Goal: Transaction & Acquisition: Purchase product/service

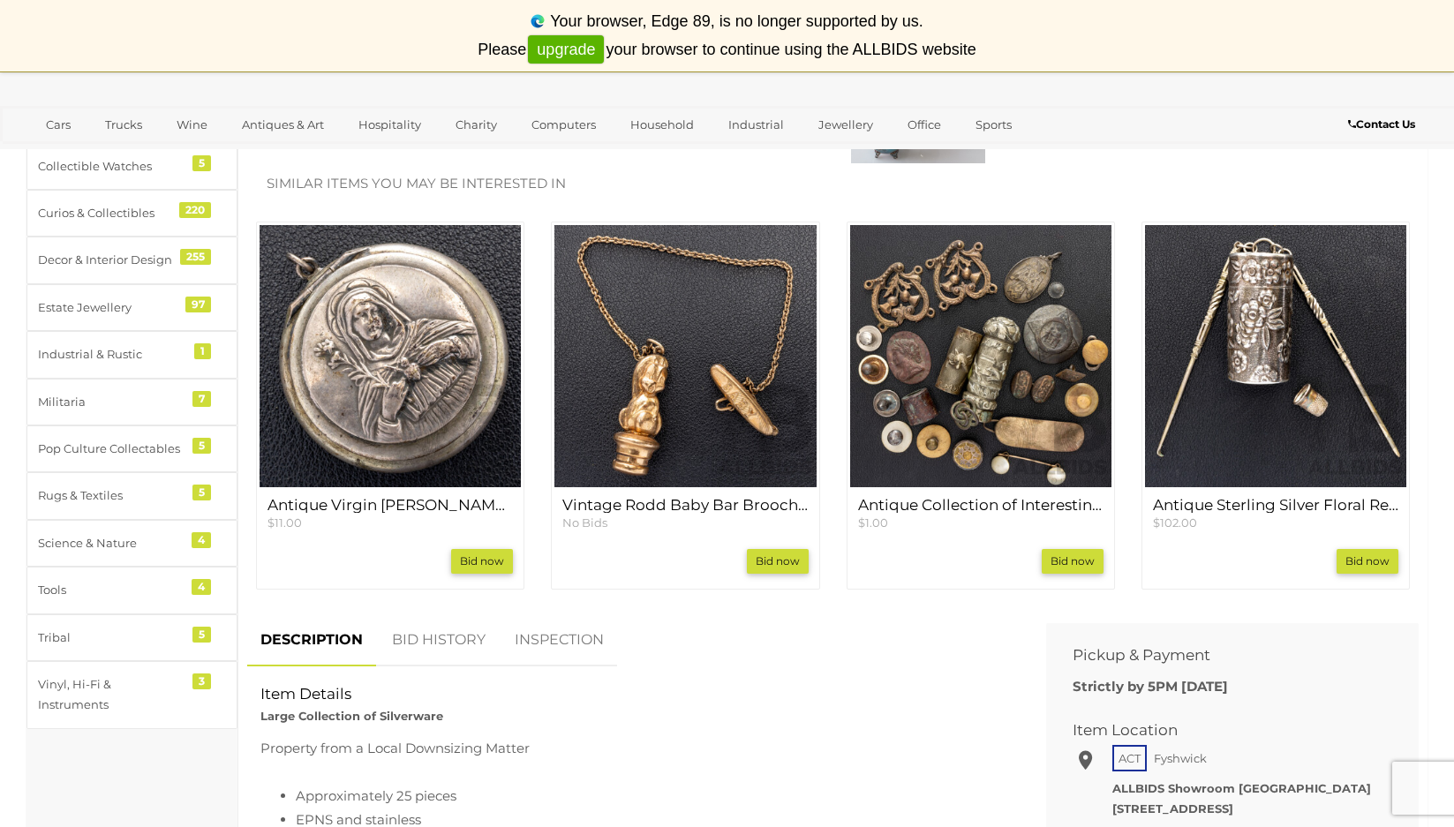
scroll to position [621, 0]
click at [446, 395] on img at bounding box center [390, 354] width 261 height 261
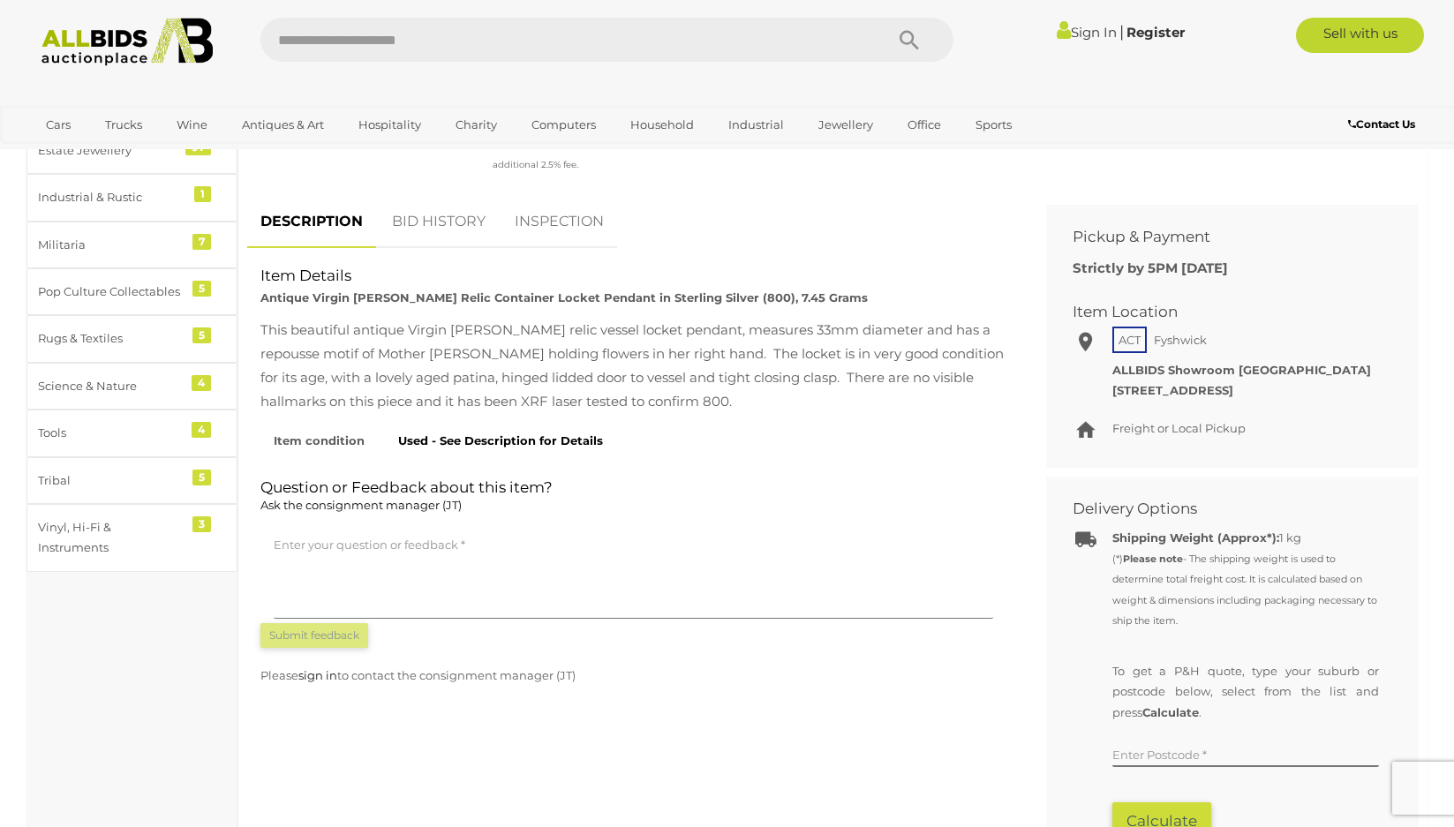
scroll to position [744, 0]
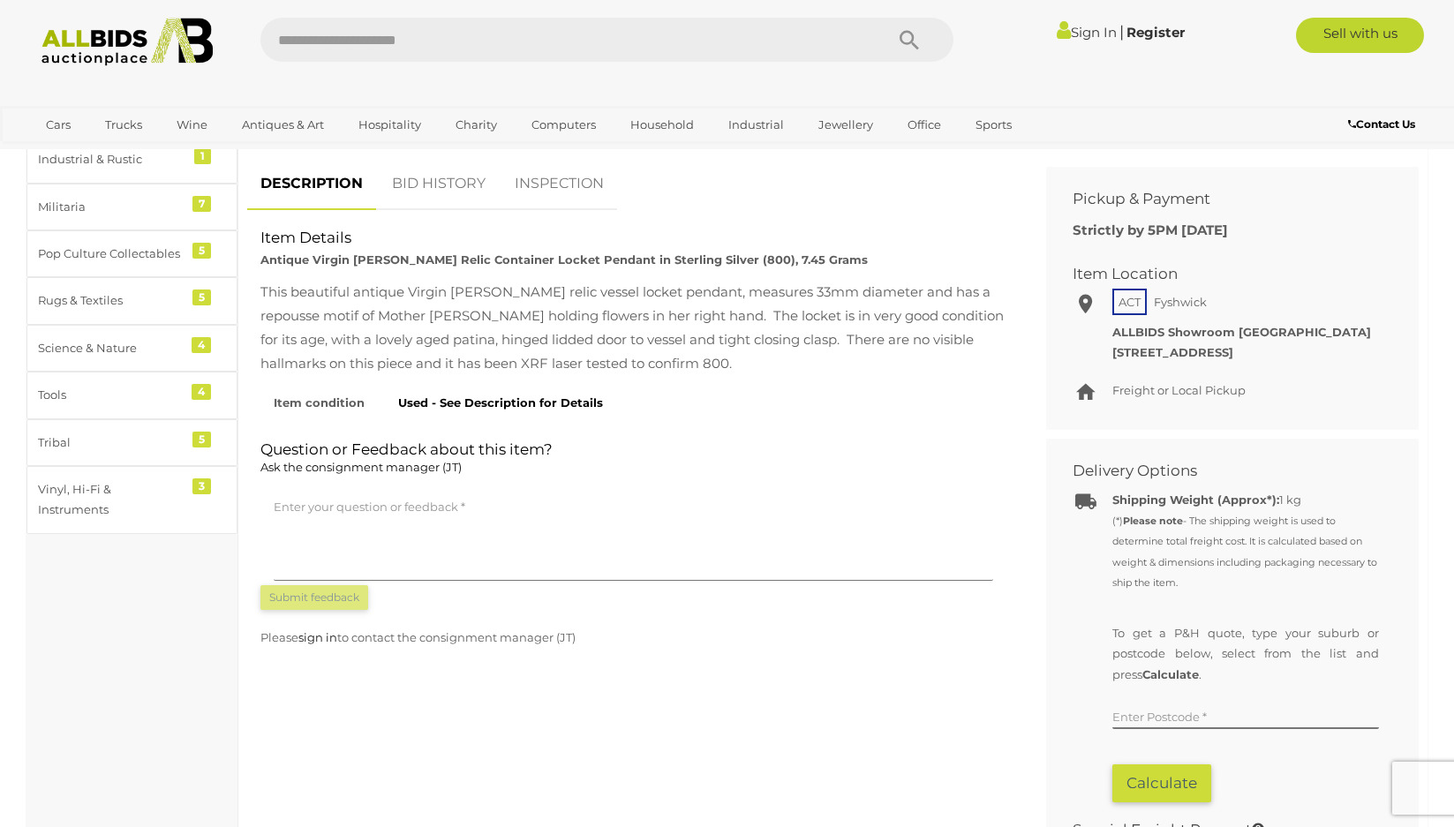
drag, startPoint x: 929, startPoint y: 419, endPoint x: 1105, endPoint y: 268, distance: 231.6
click at [928, 419] on div "DESCRIPTION BID HISTORY INSPECTION Item Details Antique Virgin Mary Deliquary R…" at bounding box center [633, 412] width 799 height 508
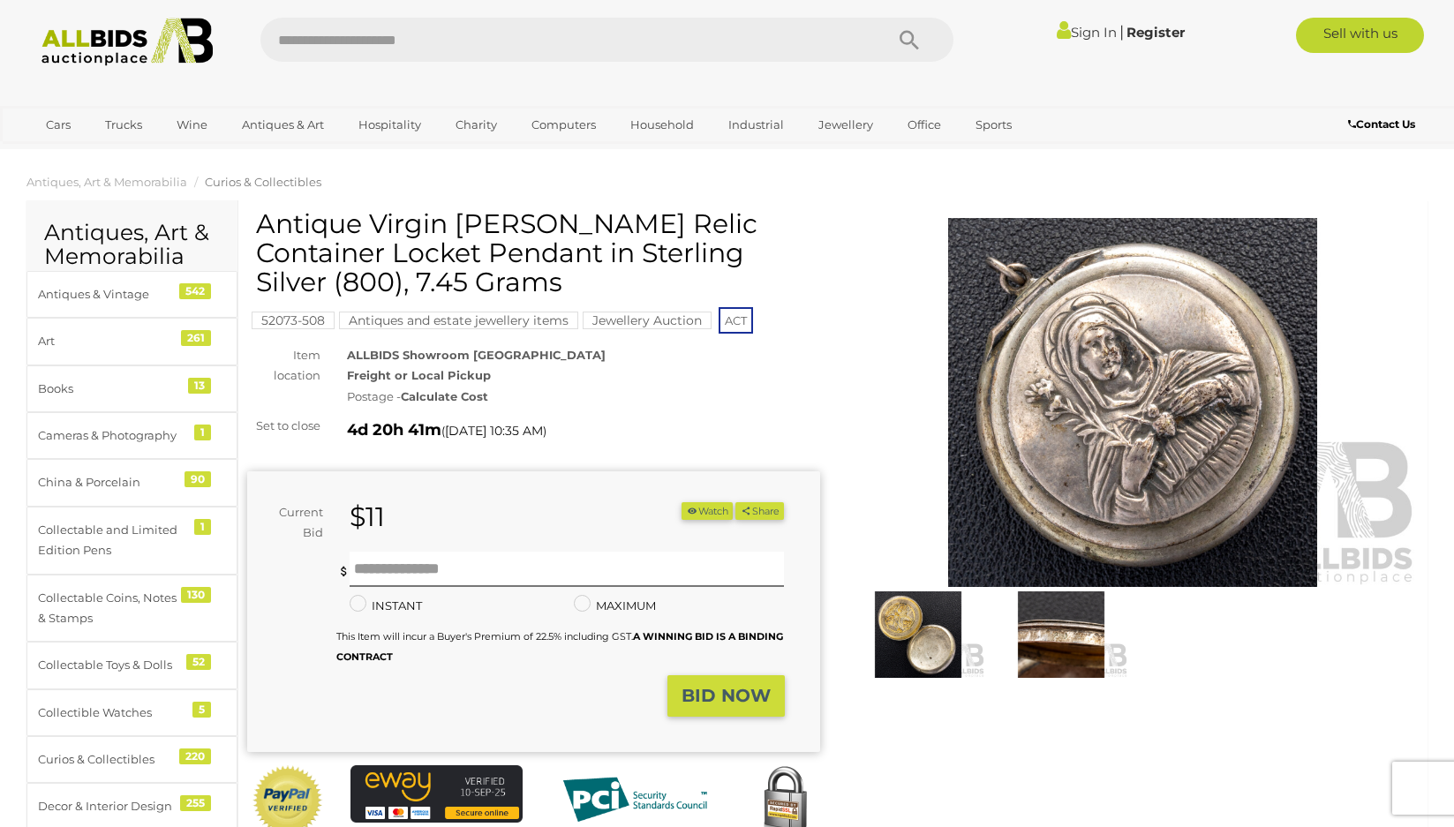
scroll to position [0, 0]
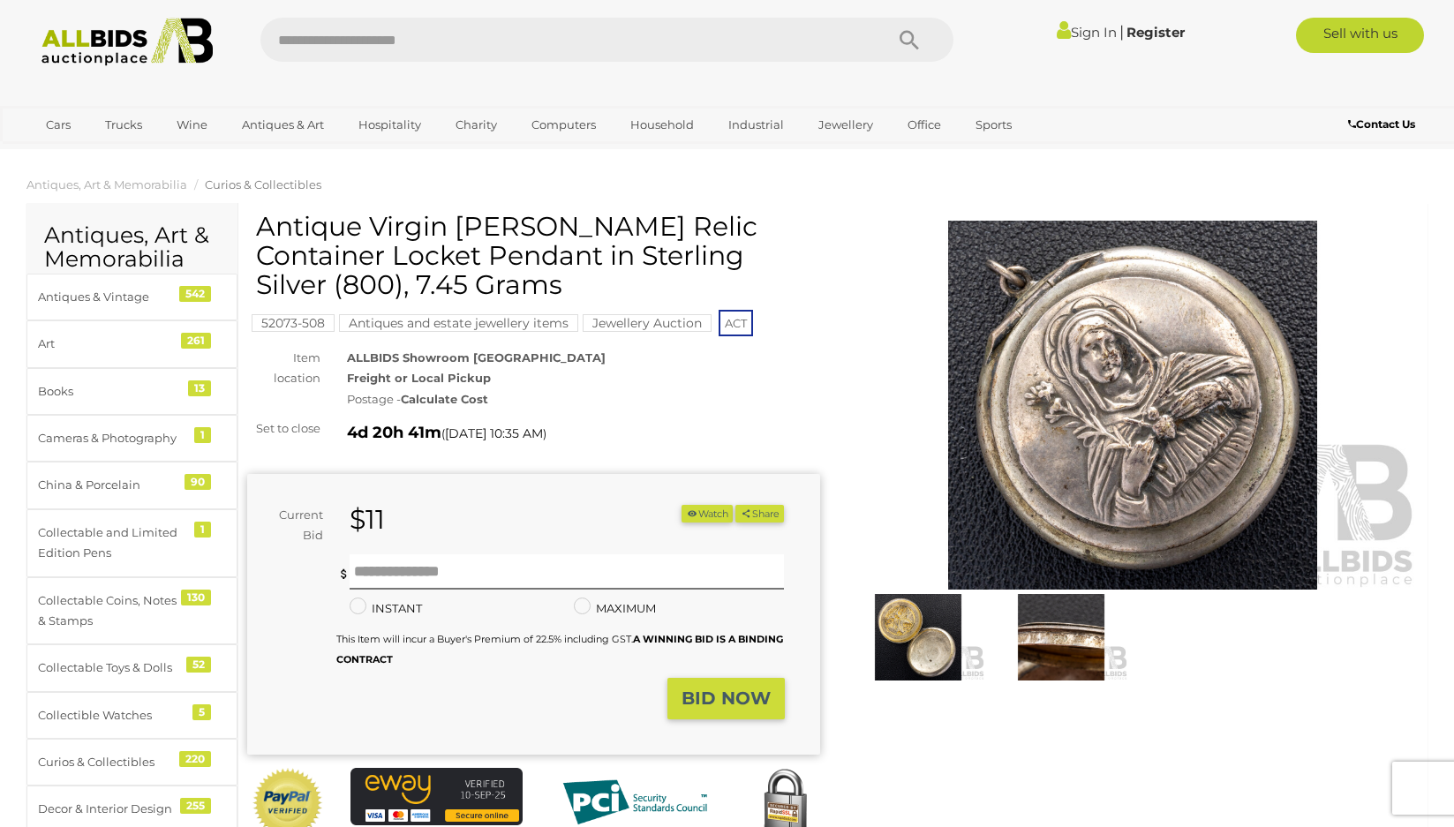
click at [1122, 411] on img at bounding box center [1133, 405] width 573 height 369
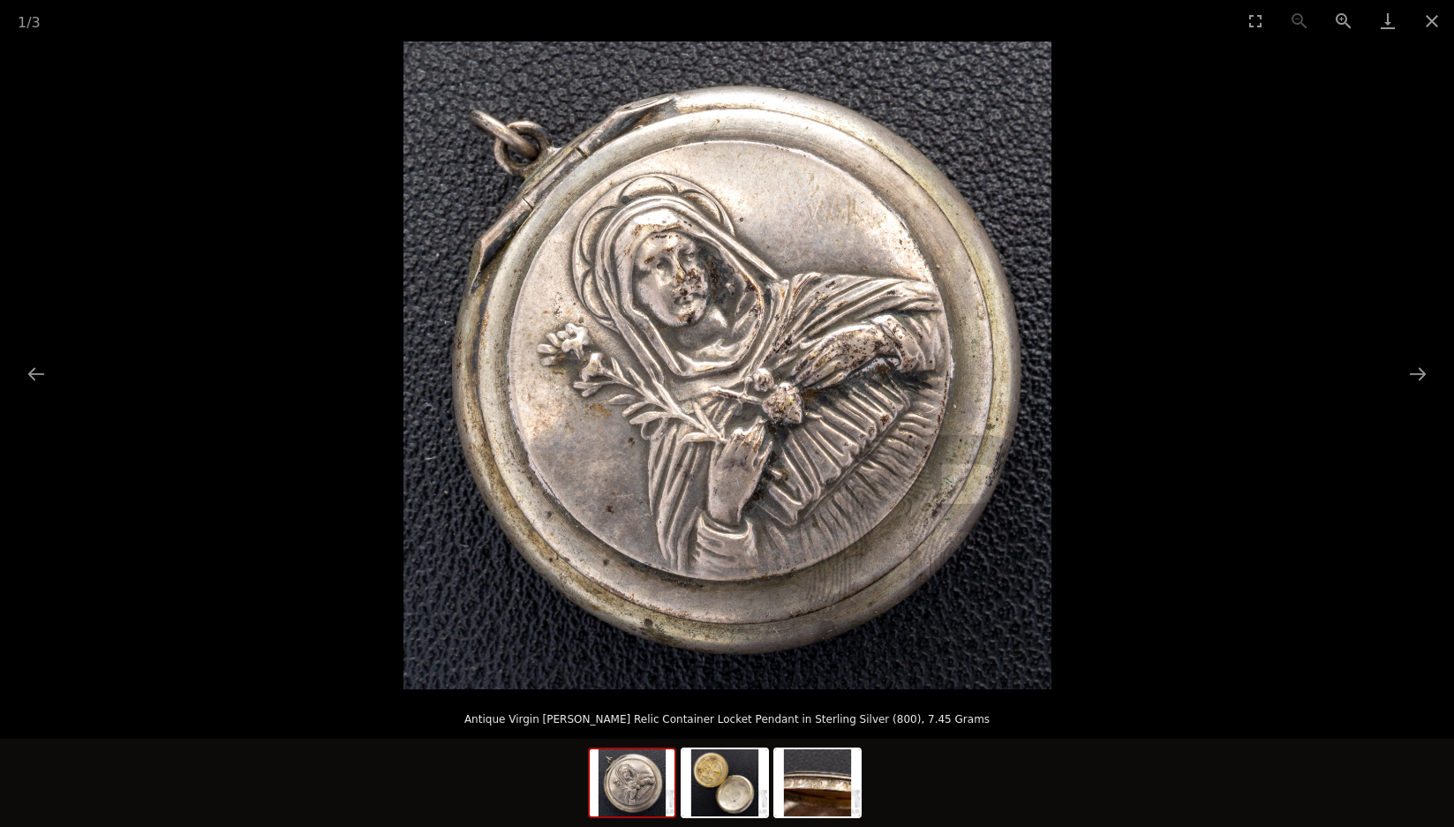
click at [797, 455] on img at bounding box center [727, 365] width 648 height 648
click at [805, 439] on img at bounding box center [727, 365] width 648 height 648
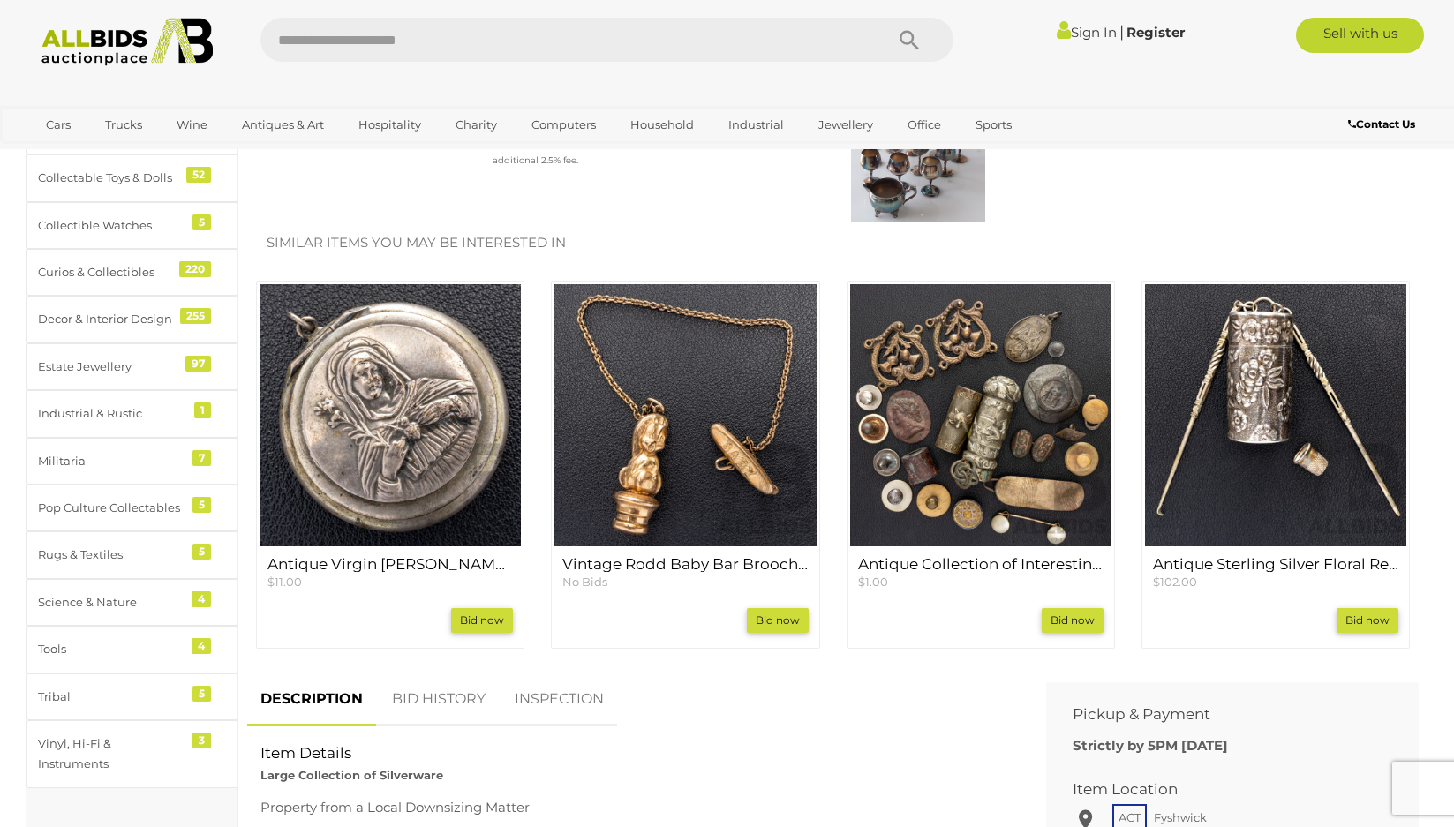
scroll to position [496, 0]
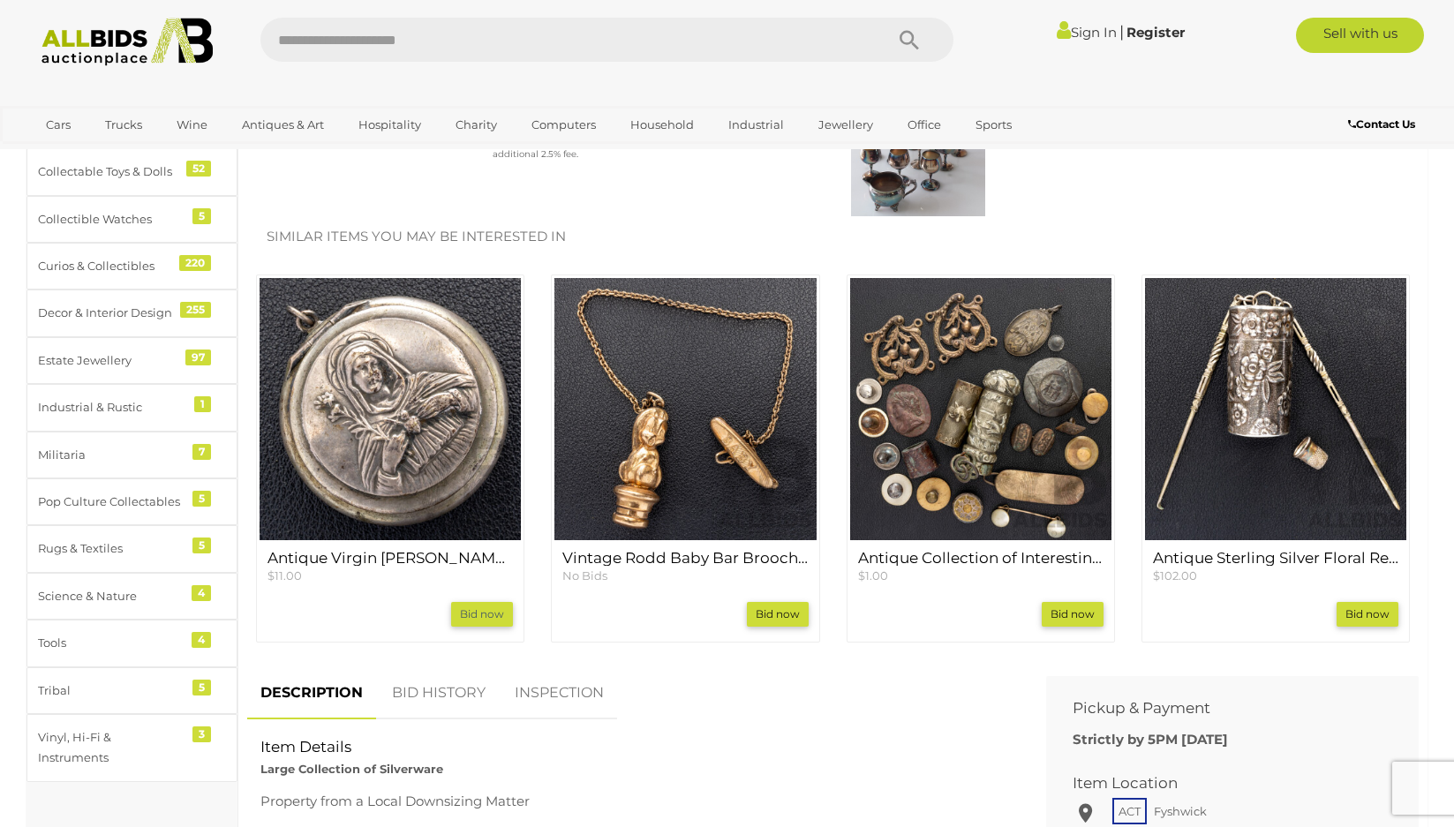
click at [485, 615] on link "Bid now" at bounding box center [482, 614] width 62 height 25
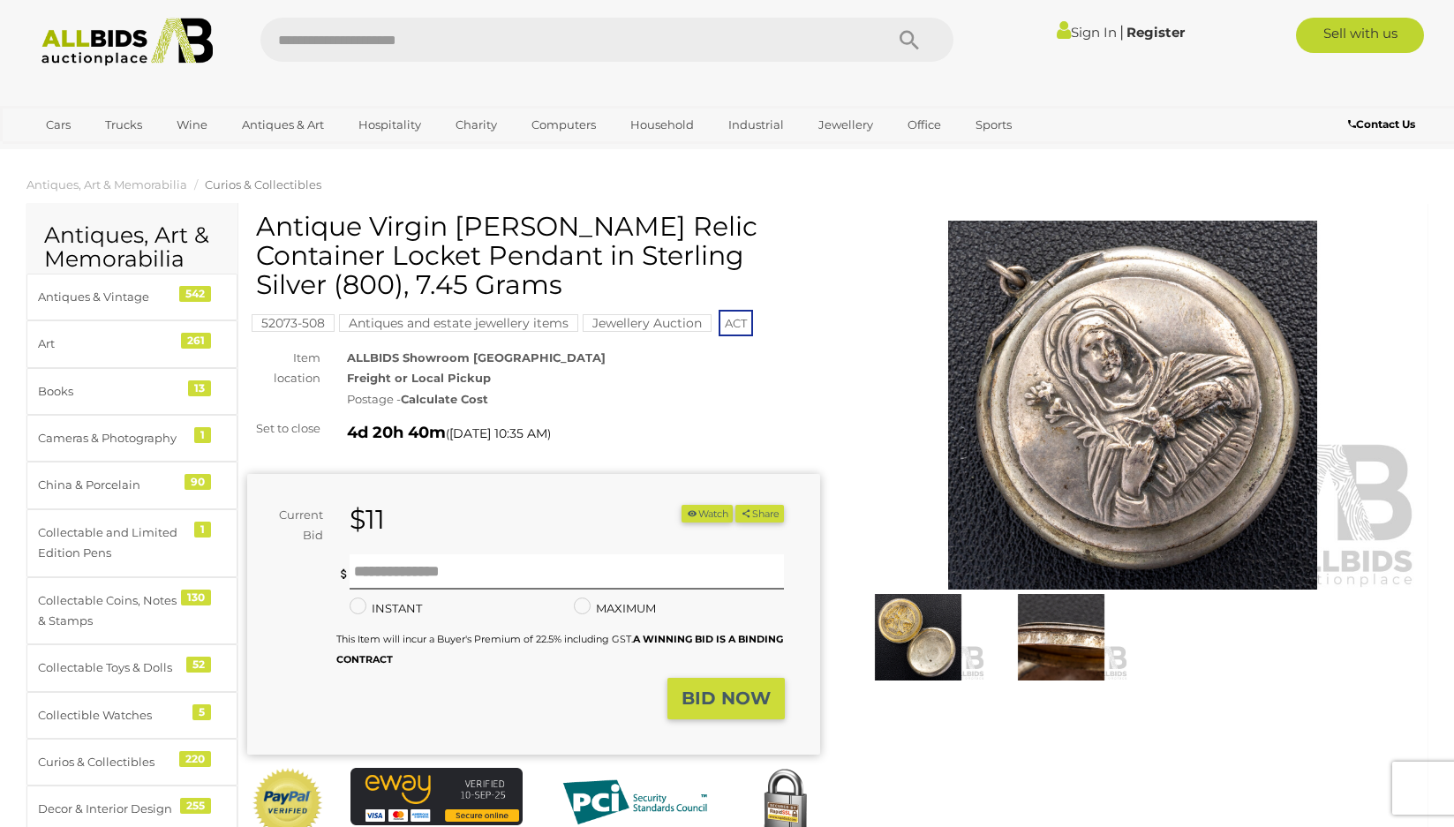
click at [896, 617] on img at bounding box center [918, 637] width 134 height 87
